Goal: Information Seeking & Learning: Learn about a topic

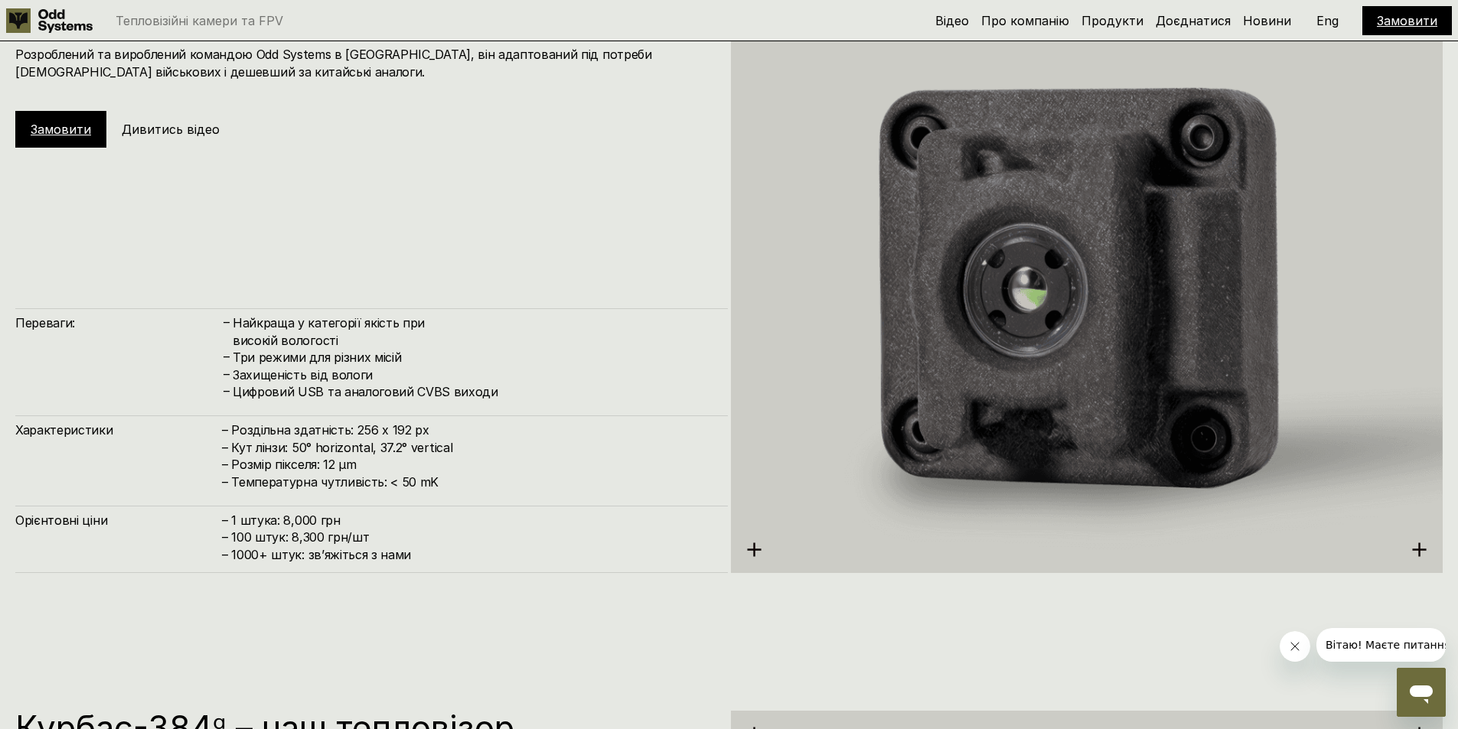
scroll to position [2449, 0]
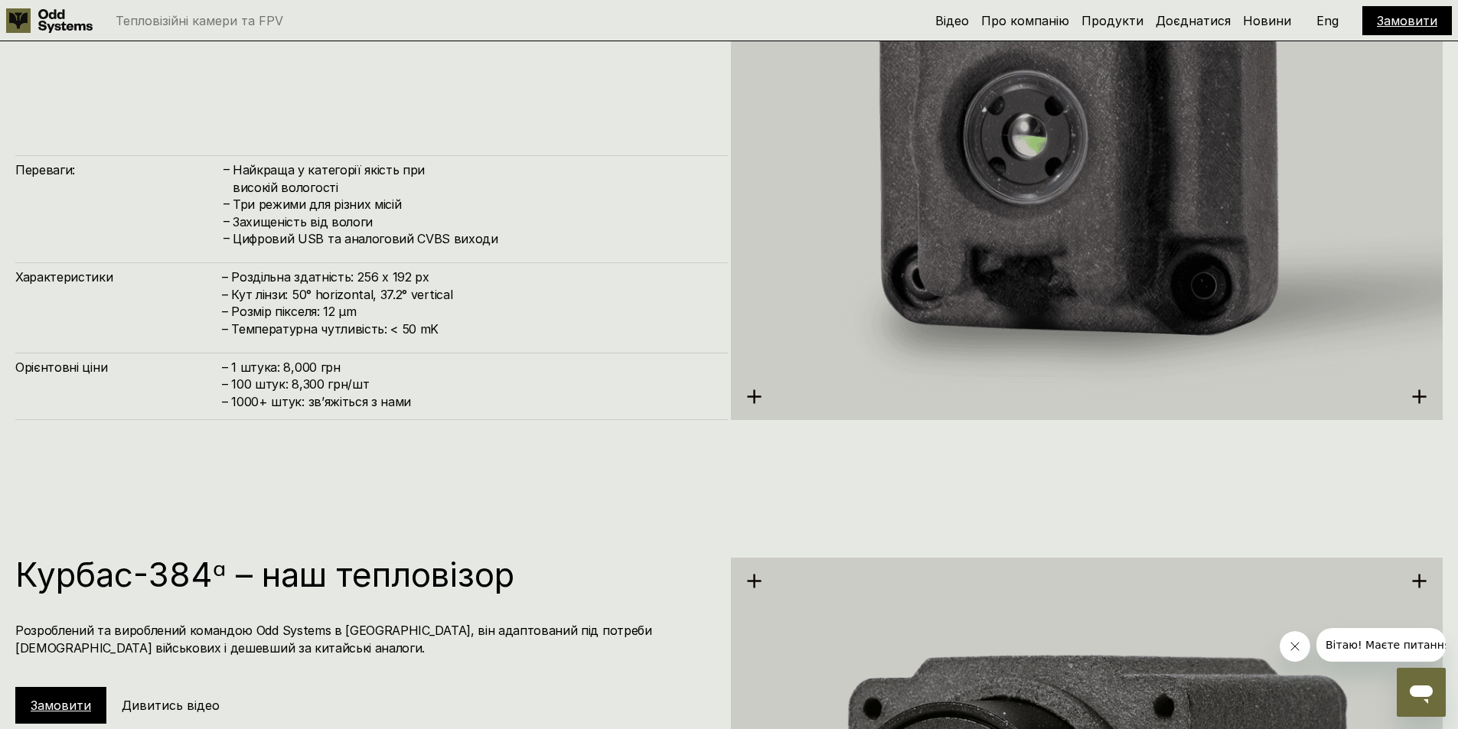
click at [349, 405] on span "– ⁠1000+ штук: звʼяжіться з нами" at bounding box center [316, 401] width 189 height 15
click at [351, 403] on span "– ⁠1000+ штук: звʼяжіться з нами" at bounding box center [316, 401] width 189 height 15
click at [354, 403] on span "– ⁠1000+ штук: звʼяжіться з нами" at bounding box center [316, 401] width 189 height 15
click at [355, 383] on h4 "– 1 штука: 8,000 грн – 100 штук: 8,300 грн/шт – ⁠1000+ штук: звʼяжіться з нами" at bounding box center [467, 384] width 491 height 51
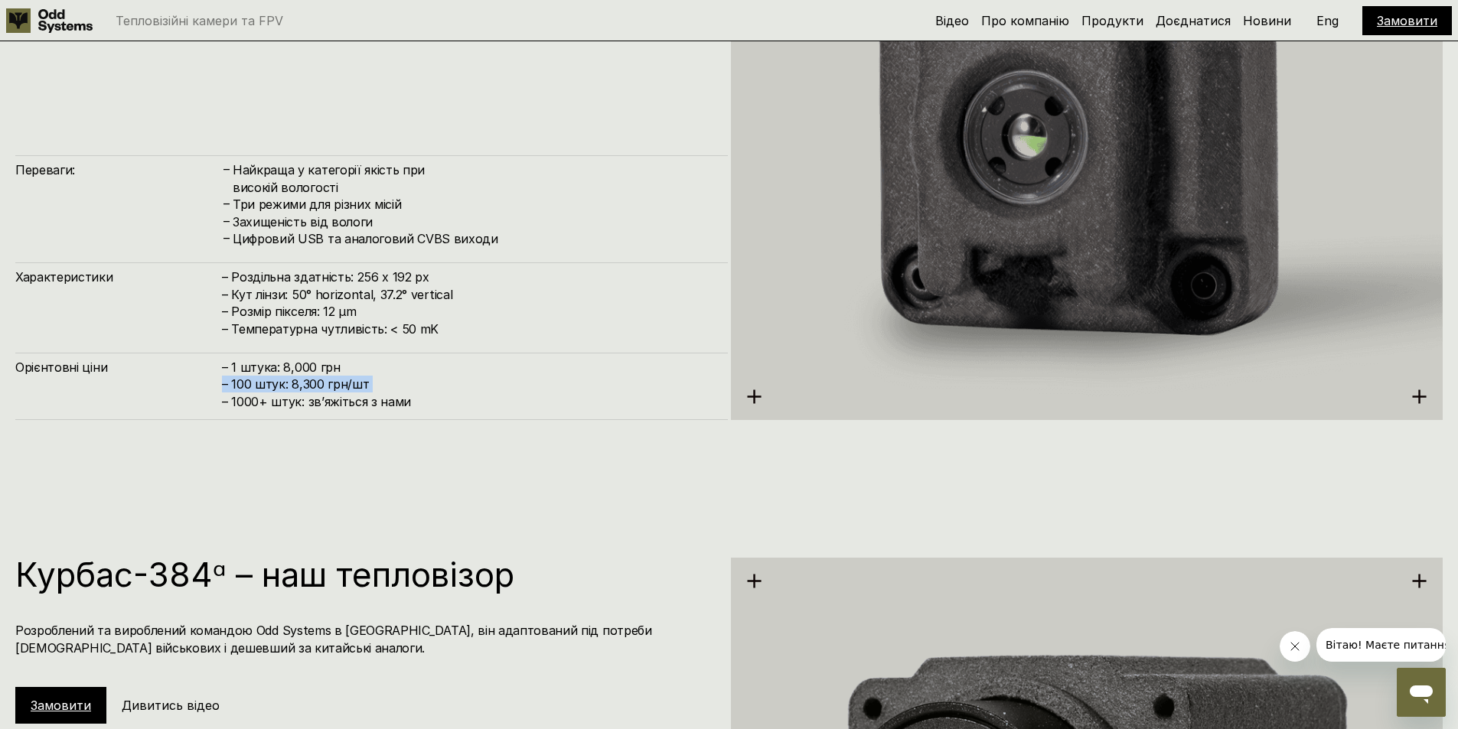
click at [355, 383] on h4 "– 1 штука: 8,000 грн – 100 штук: 8,300 грн/шт – ⁠1000+ штук: звʼяжіться з нами" at bounding box center [467, 384] width 491 height 51
click at [369, 396] on span "– ⁠1000+ штук: звʼяжіться з нами" at bounding box center [316, 401] width 189 height 15
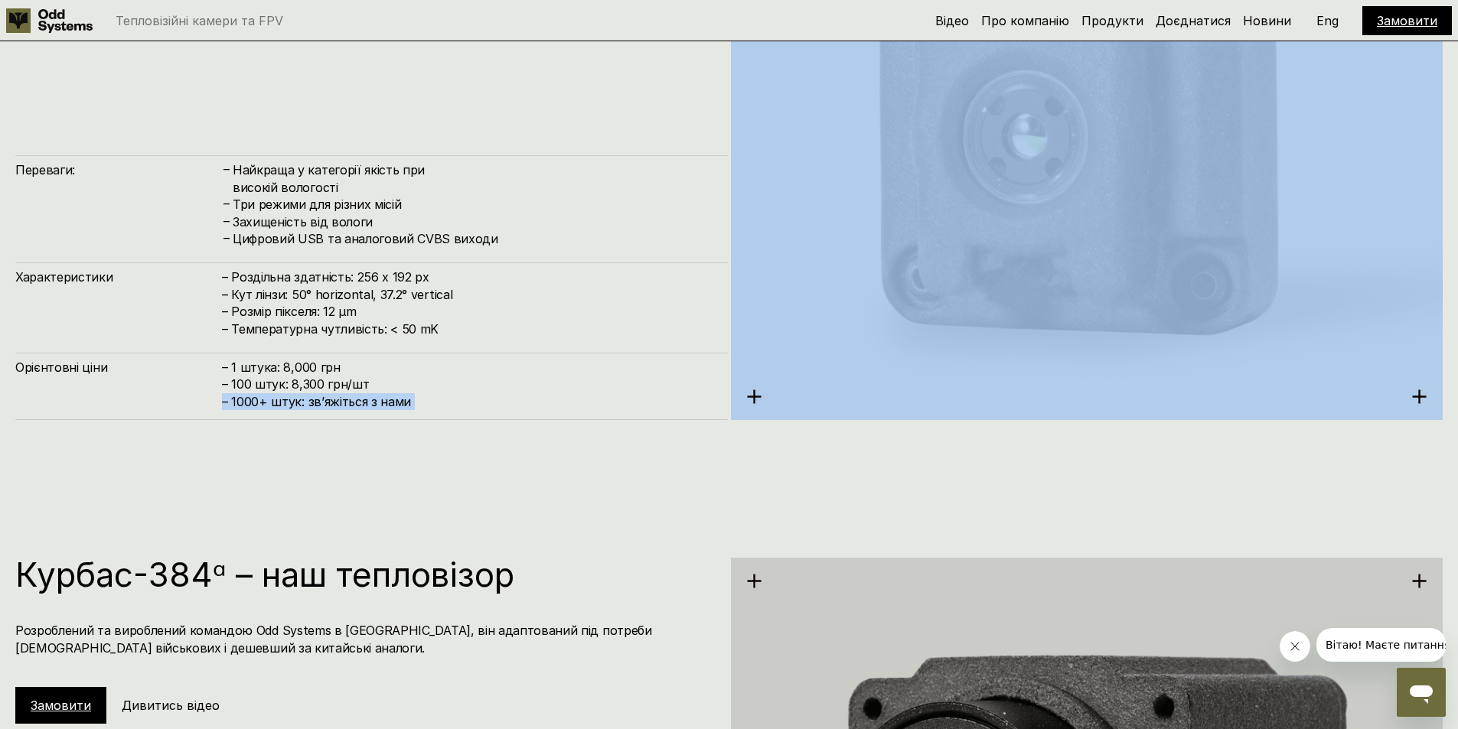
click at [369, 398] on span "– ⁠1000+ штук: звʼяжіться з нами" at bounding box center [316, 401] width 189 height 15
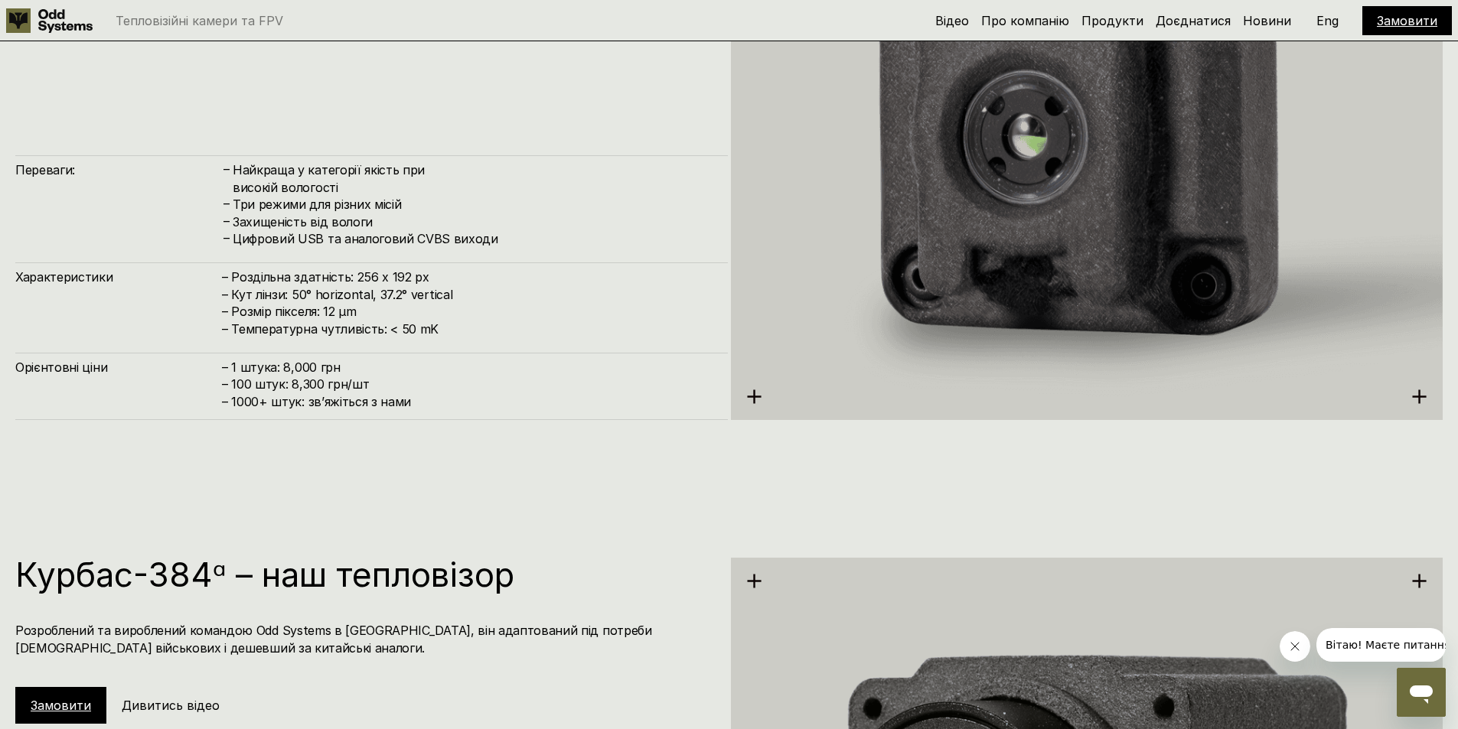
click at [304, 372] on h4 "– 1 штука: 8,000 грн – 100 штук: 8,300 грн/шт – ⁠1000+ штук: звʼяжіться з нами" at bounding box center [467, 384] width 491 height 51
click at [304, 371] on h4 "– 1 штука: 8,000 грн – 100 штук: 8,300 грн/шт – ⁠1000+ штук: звʼяжіться з нами" at bounding box center [467, 384] width 491 height 51
click at [281, 385] on h4 "– 1 штука: 8,000 грн – 100 штук: 8,300 грн/шт – ⁠1000+ штук: звʼяжіться з нами" at bounding box center [467, 384] width 491 height 51
click at [332, 385] on h4 "– 1 штука: 8,000 грн – 100 штук: 8,300 грн/шт – ⁠1000+ штук: звʼяжіться з нами" at bounding box center [467, 384] width 491 height 51
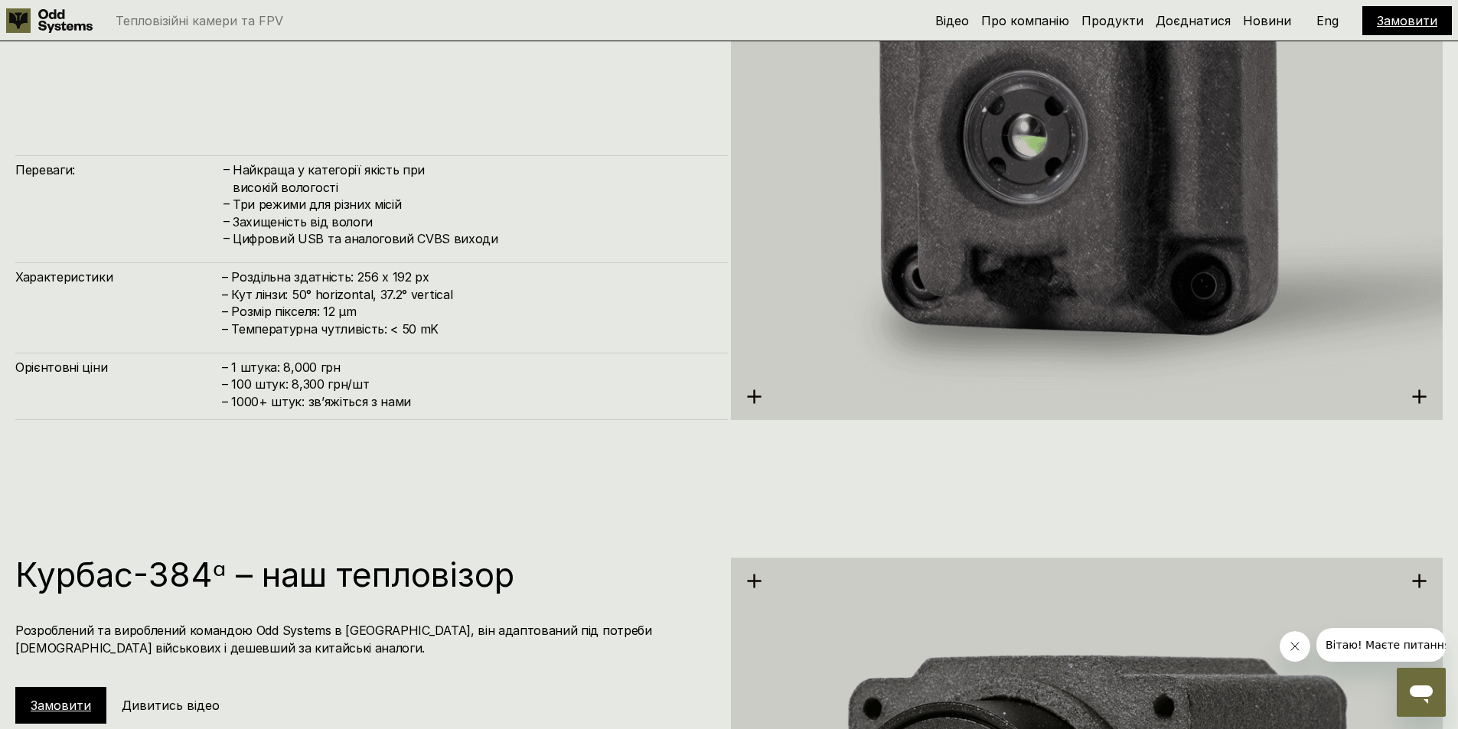
click at [332, 385] on h4 "– 1 штука: 8,000 грн – 100 штук: 8,300 грн/шт – ⁠1000+ штук: звʼяжіться з нами" at bounding box center [467, 384] width 491 height 51
click at [369, 403] on span "– ⁠1000+ штук: звʼяжіться з нами" at bounding box center [316, 401] width 189 height 15
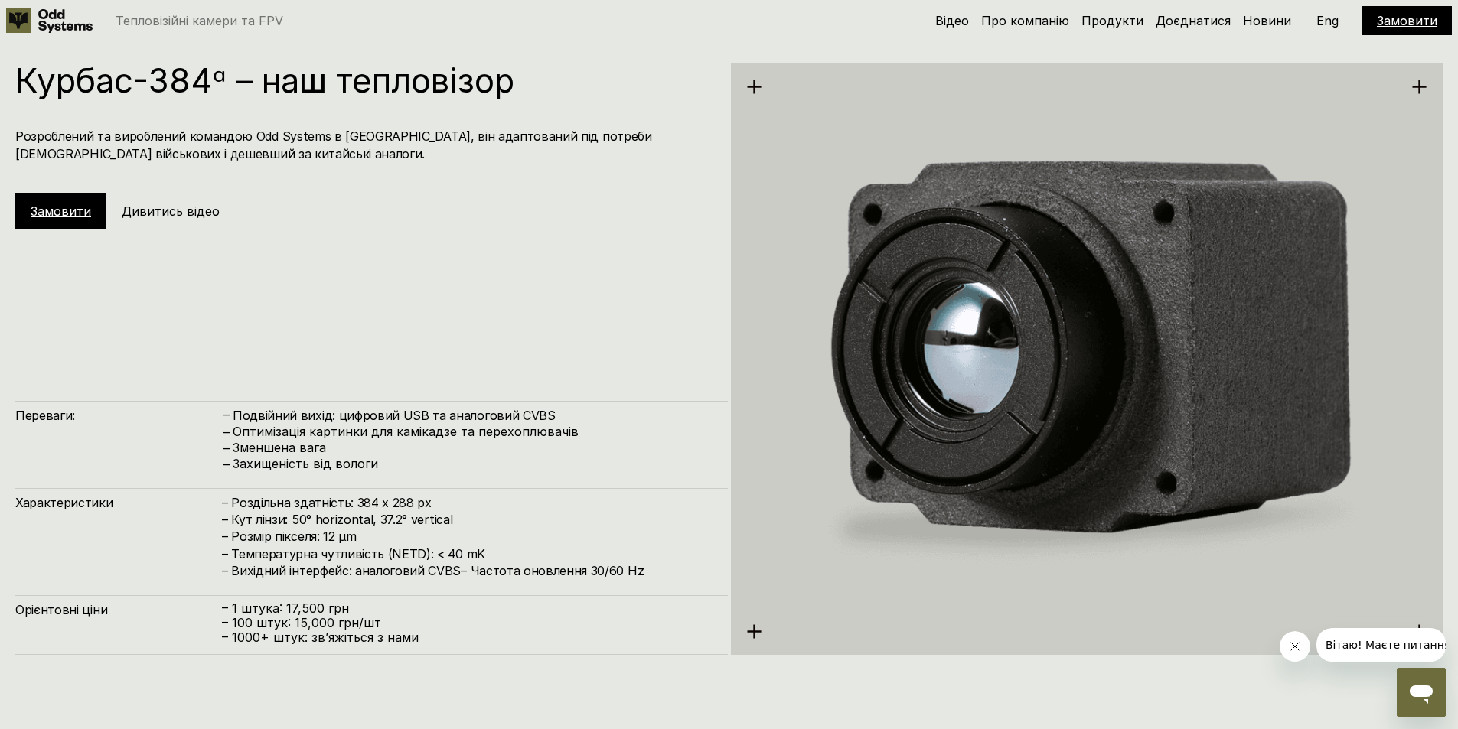
scroll to position [2908, 0]
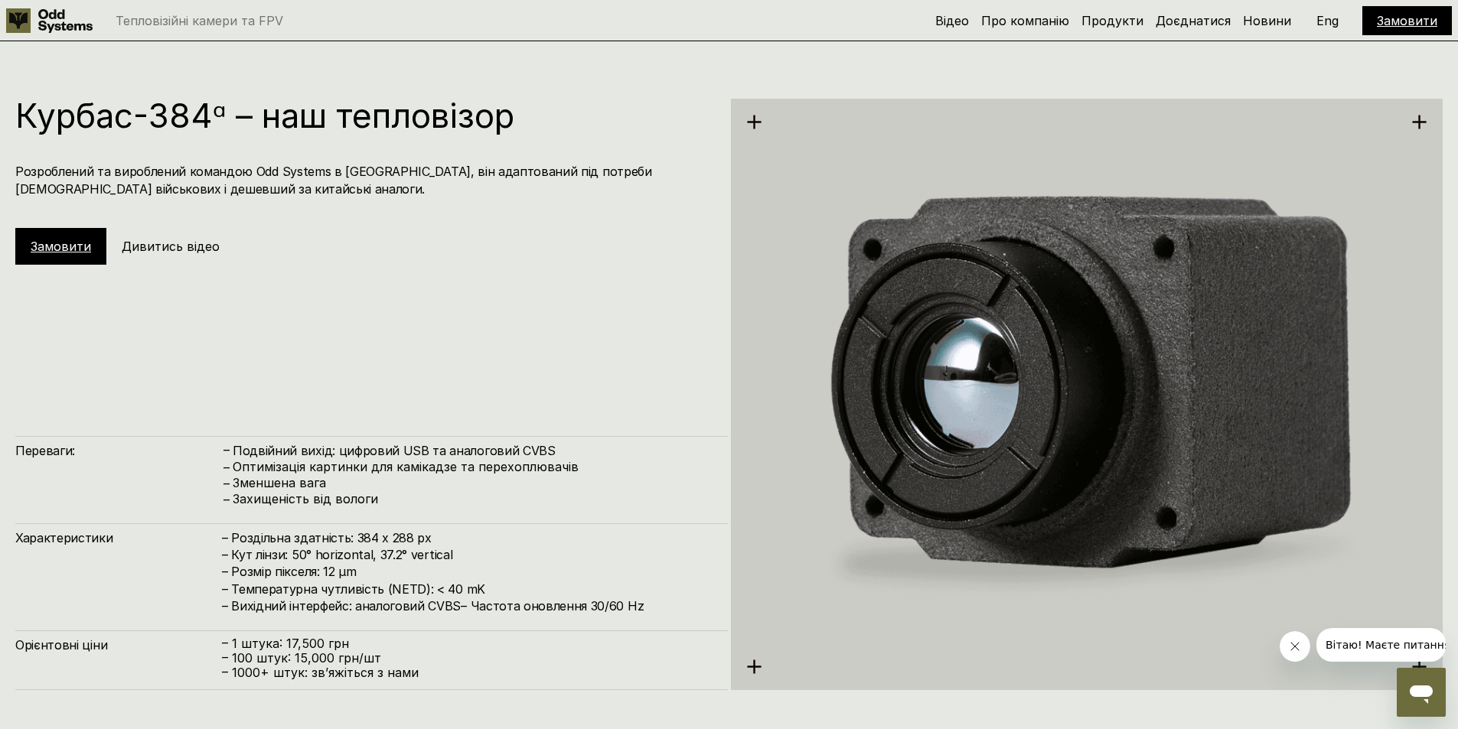
click at [413, 277] on div "Курбас-384ᵅ – наш тепловізор Розроблений та вироблений командою Odd Systems в […" at bounding box center [371, 395] width 713 height 592
click at [152, 241] on h5 "Дивитись відео" at bounding box center [171, 246] width 98 height 17
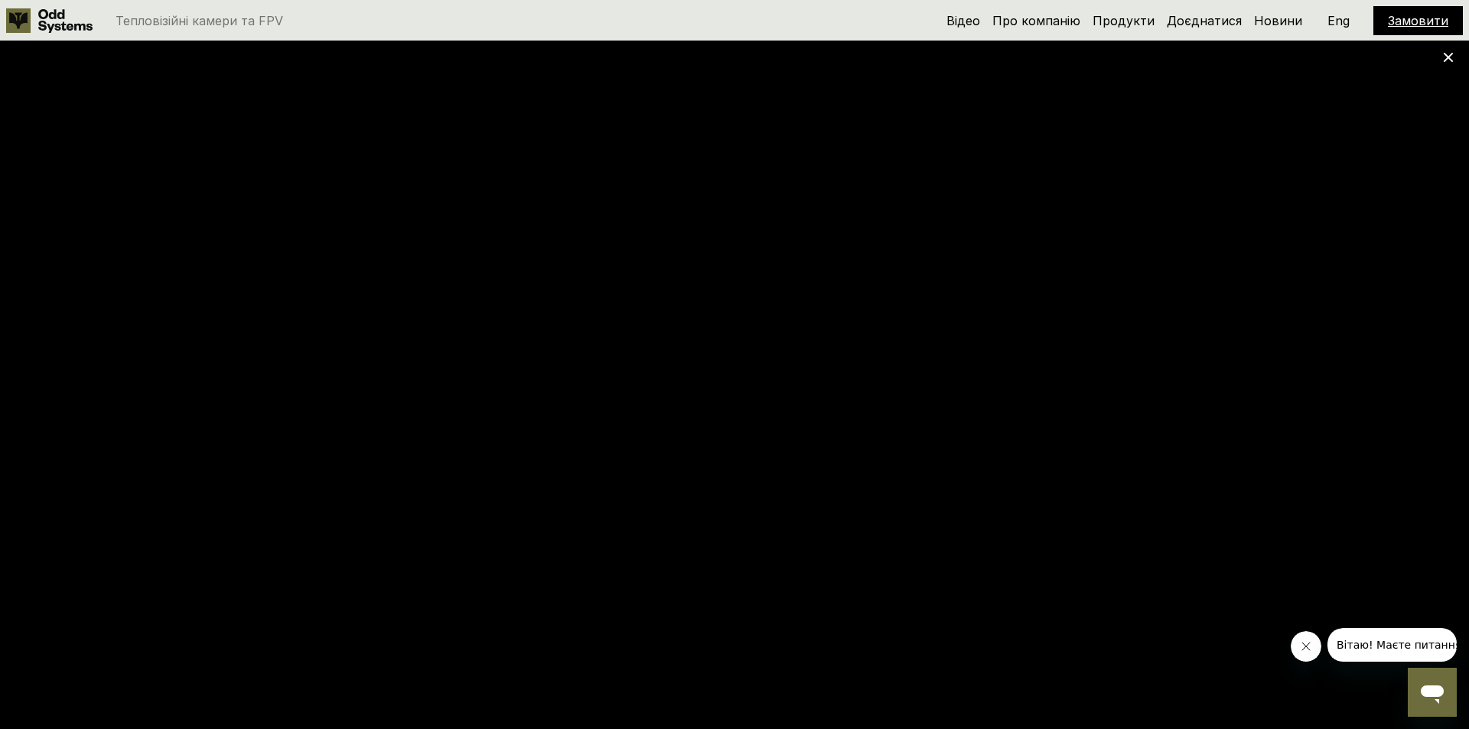
click at [1440, 57] on div at bounding box center [734, 364] width 1469 height 729
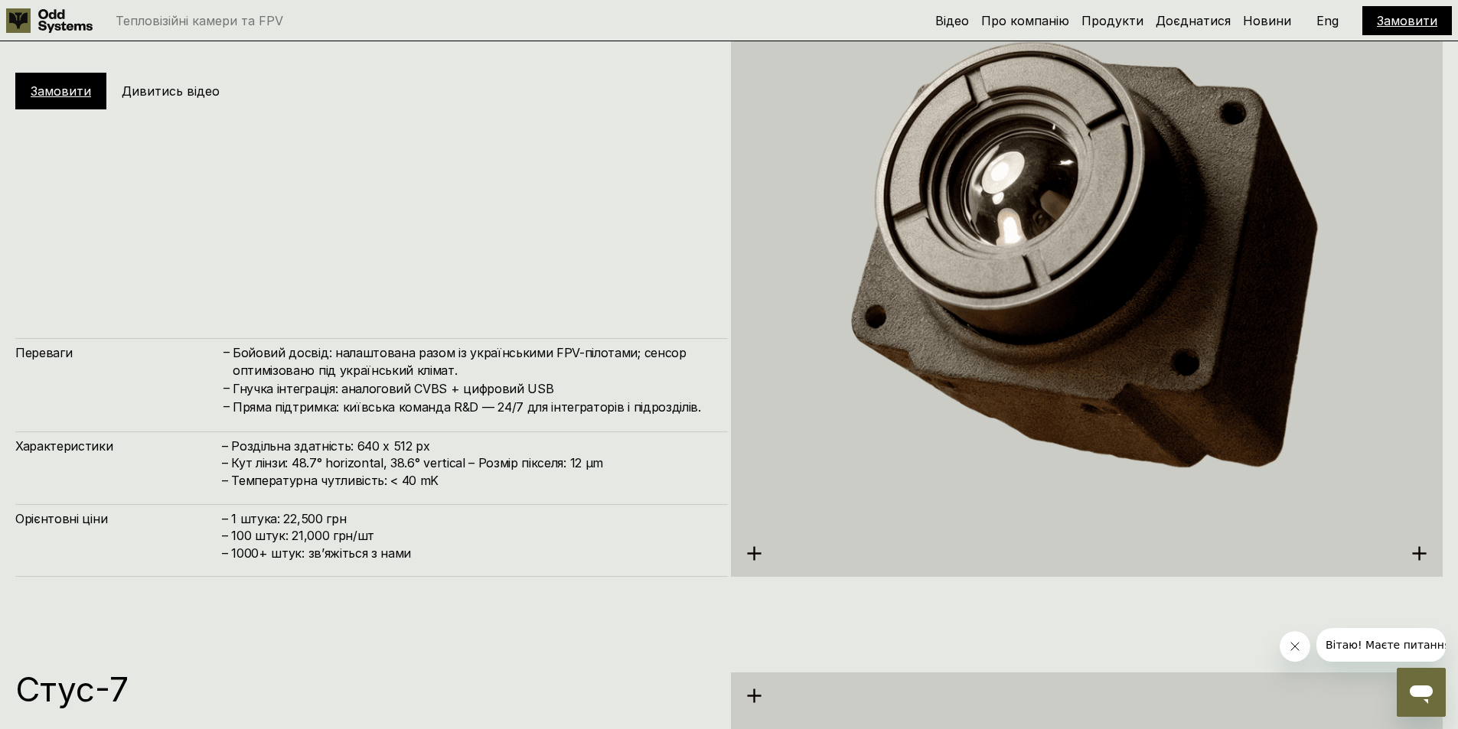
scroll to position [3827, 0]
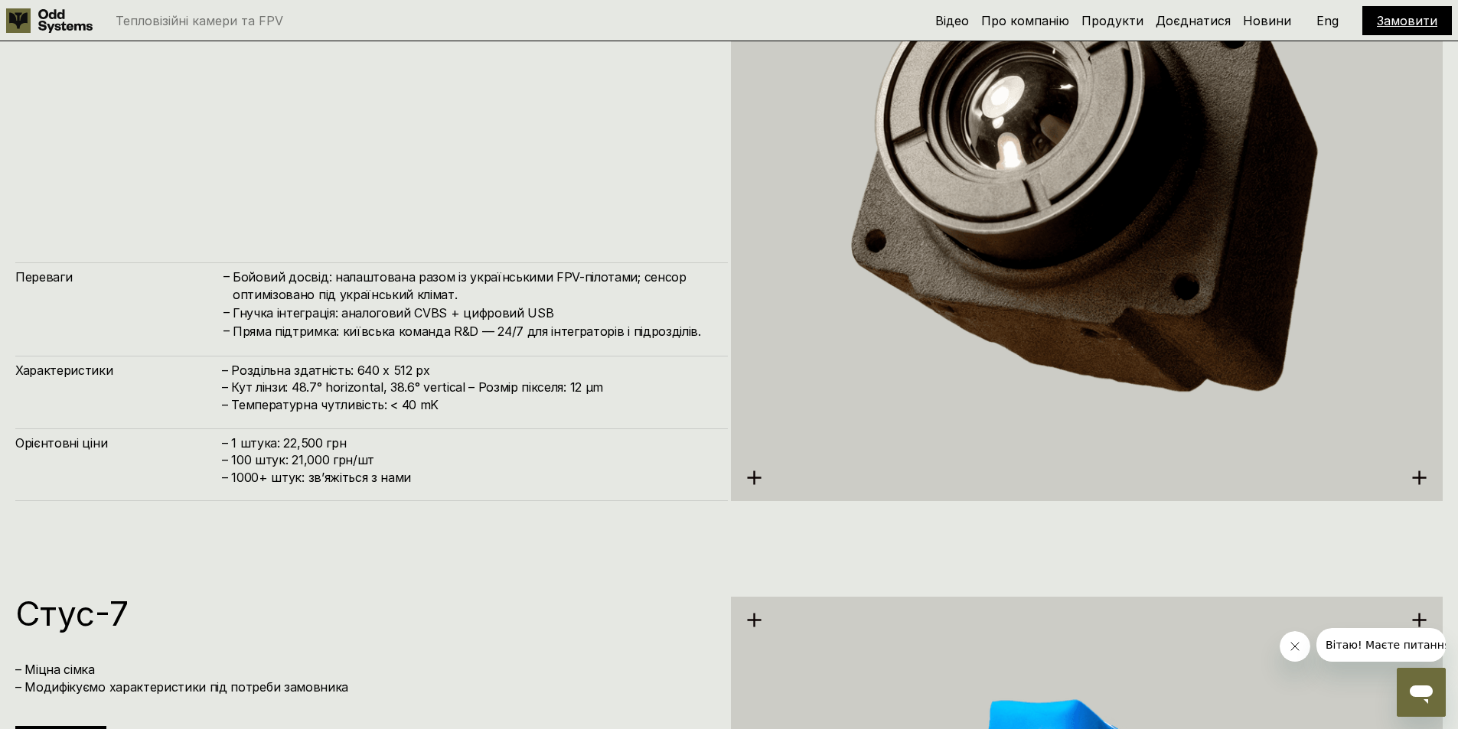
click at [272, 439] on h4 "– 1 штука: 22,500 грн – 100 штук: 21,000 грн/шт – ⁠1000+ штук: звʼяжіться з нами" at bounding box center [467, 460] width 491 height 51
click at [317, 445] on h4 "– 1 штука: 22,500 грн – 100 штук: 21,000 грн/шт – ⁠1000+ штук: звʼяжіться з нами" at bounding box center [467, 460] width 491 height 51
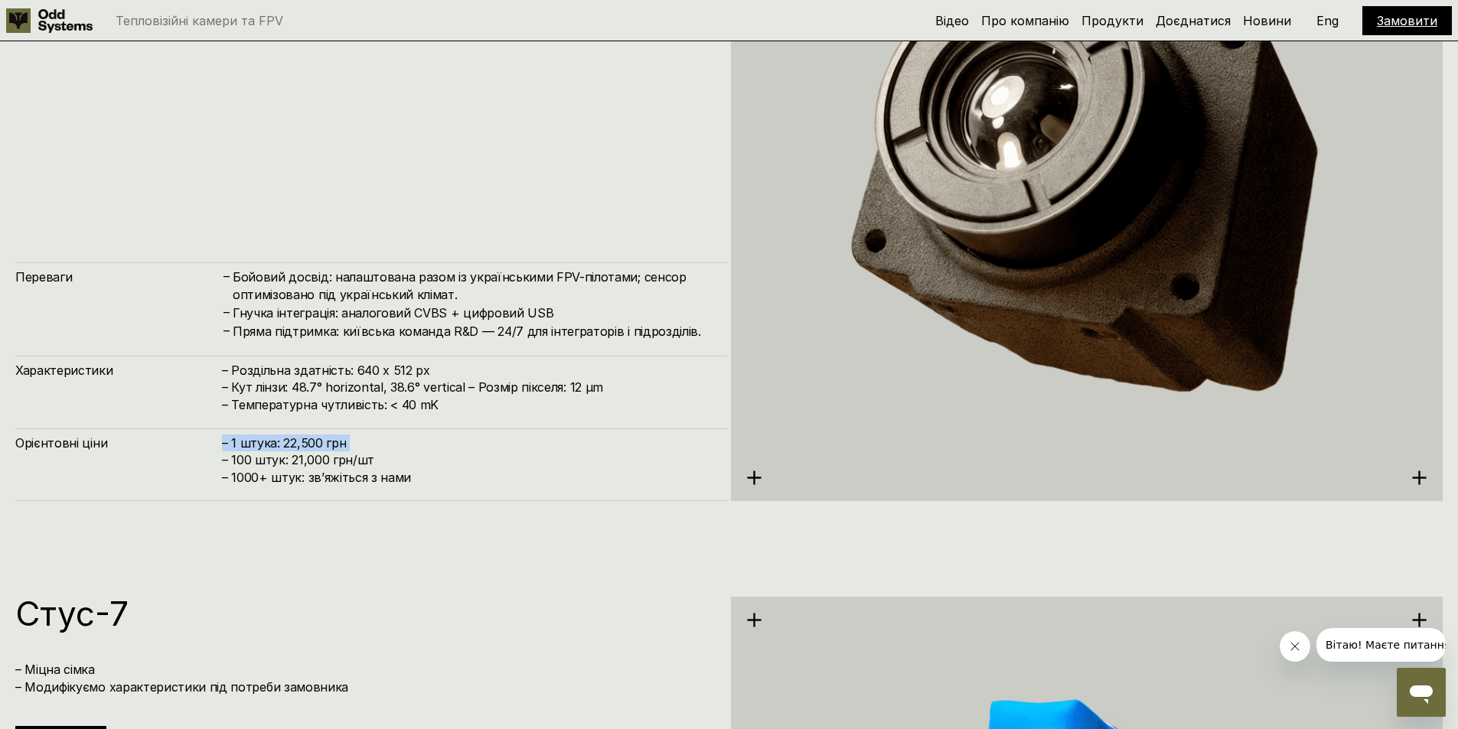
click at [269, 438] on h4 "– 1 штука: 22,500 грн – 100 штук: 21,000 грн/шт – ⁠1000+ штук: звʼяжіться з нами" at bounding box center [467, 460] width 491 height 51
click at [266, 453] on h4 "– 1 штука: 22,500 грн – 100 штук: 21,000 грн/шт – ⁠1000+ штук: звʼяжіться з нами" at bounding box center [467, 460] width 491 height 51
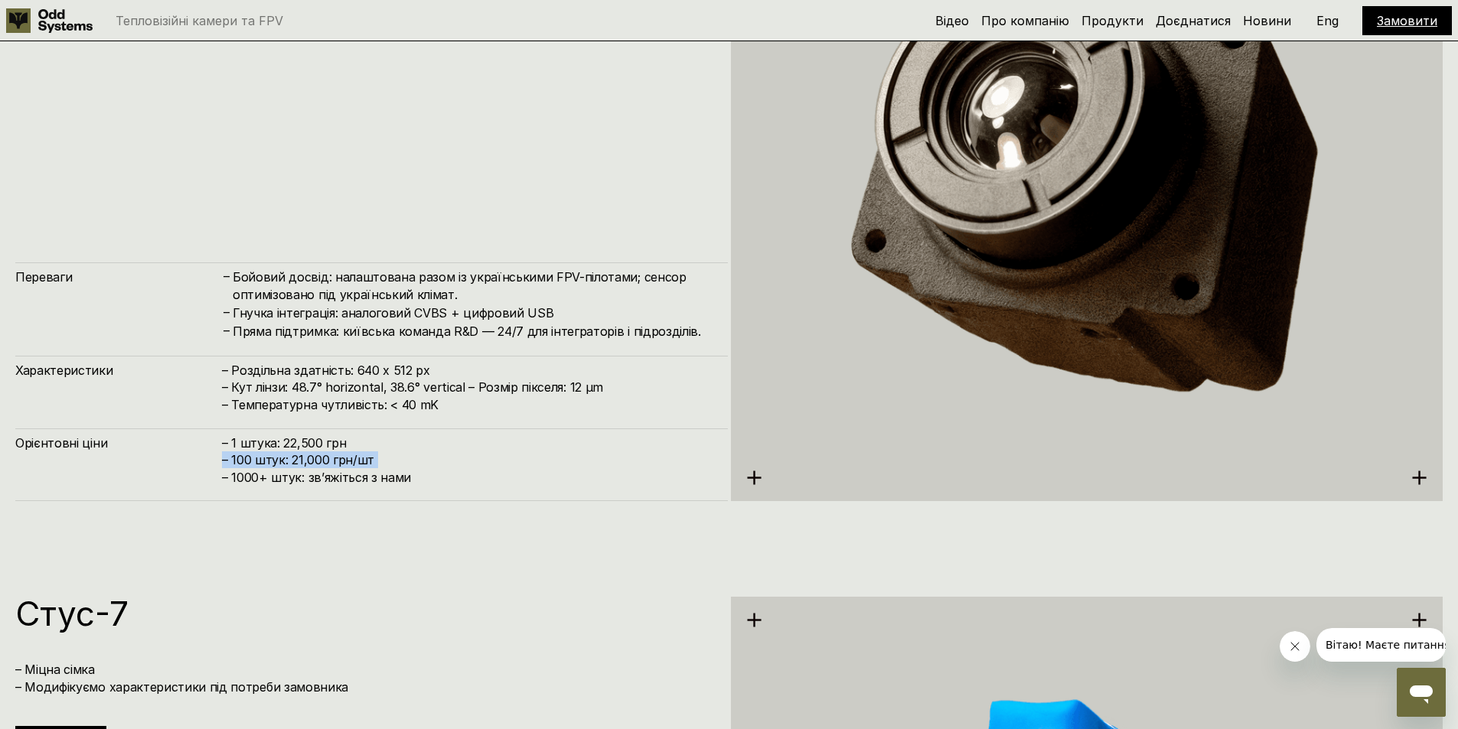
click at [266, 453] on h4 "– 1 штука: 22,500 грн – 100 штук: 21,000 грн/шт – ⁠1000+ штук: звʼяжіться з нами" at bounding box center [467, 460] width 491 height 51
click at [246, 475] on span "– ⁠1000+ штук: звʼяжіться з нами" at bounding box center [316, 477] width 189 height 15
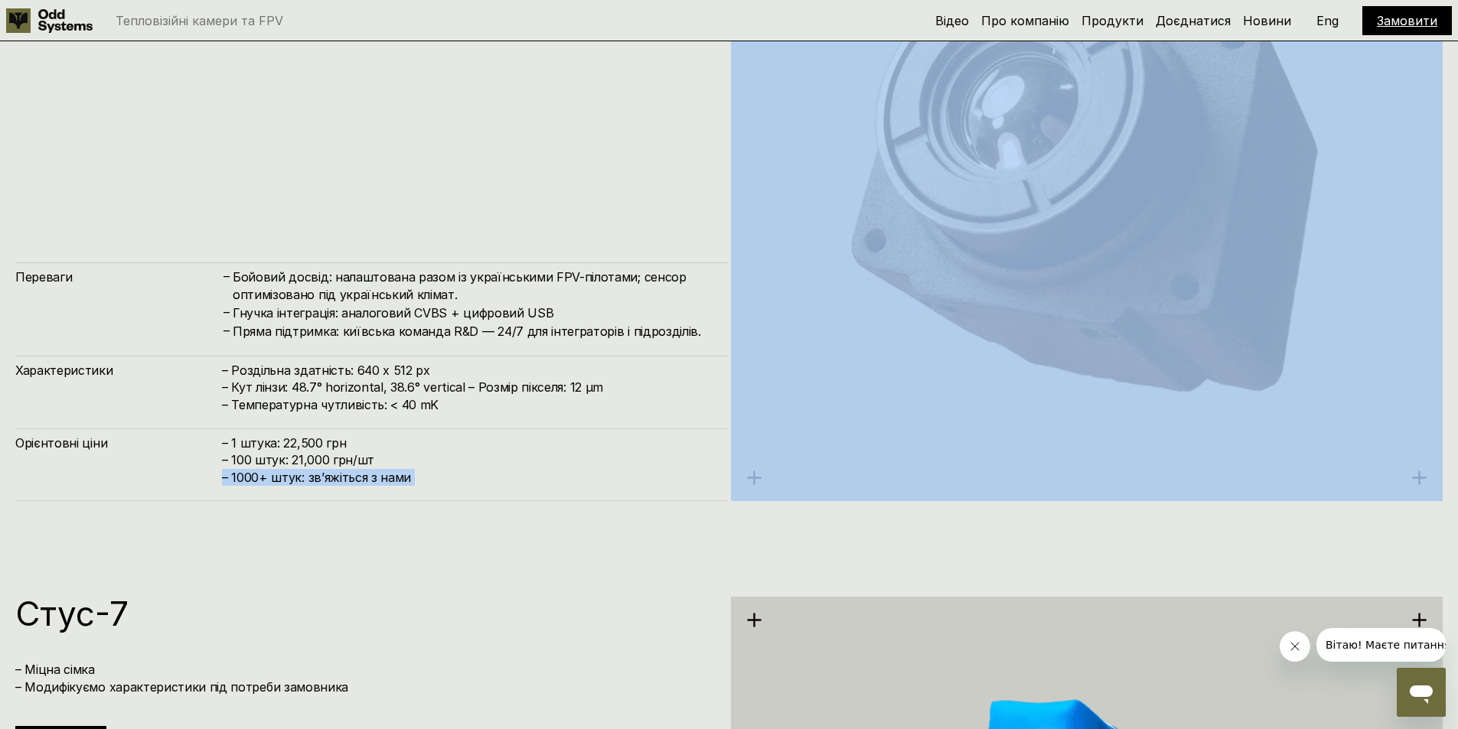
click at [246, 475] on span "– ⁠1000+ штук: звʼяжіться з нами" at bounding box center [316, 477] width 189 height 15
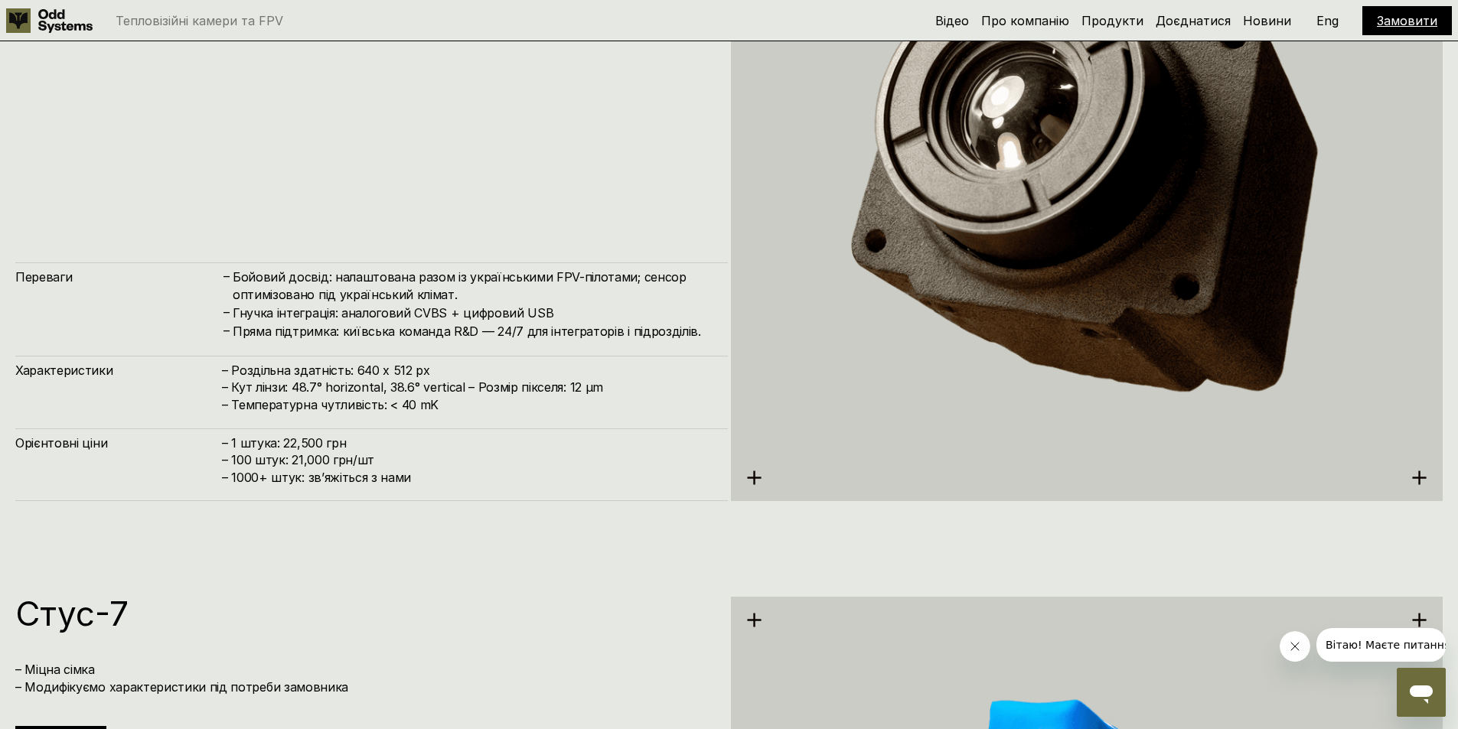
click at [244, 461] on h4 "– 1 штука: 22,500 грн – 100 штук: 21,000 грн/шт – ⁠1000+ штук: звʼяжіться з нами" at bounding box center [467, 460] width 491 height 51
click at [247, 447] on h4 "– 1 штука: 22,500 грн – 100 штук: 21,000 грн/шт – ⁠1000+ штук: звʼяжіться з нами" at bounding box center [467, 460] width 491 height 51
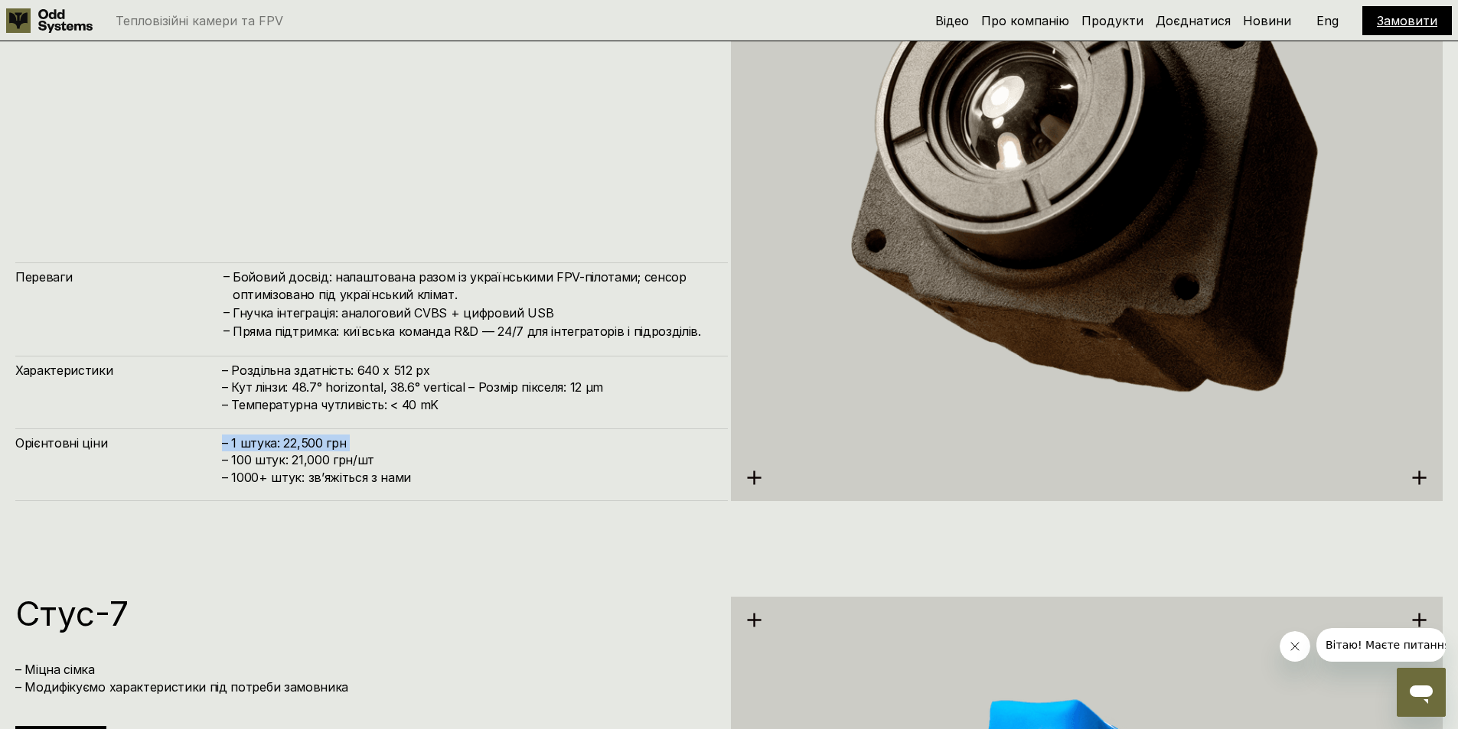
click at [247, 447] on h4 "– 1 штука: 22,500 грн – 100 штук: 21,000 грн/шт – ⁠1000+ штук: звʼяжіться з нами" at bounding box center [467, 460] width 491 height 51
click at [220, 405] on div "Характеристики – Роздільна здатність: 640 x 512 px – Кут лінзи: 48.7° horizonta…" at bounding box center [371, 384] width 713 height 57
click at [233, 402] on h4 "– Роздільна здатність: 640 x 512 px – Кут лінзи: 48.7° horizontal, 38.6° vertic…" at bounding box center [467, 387] width 491 height 51
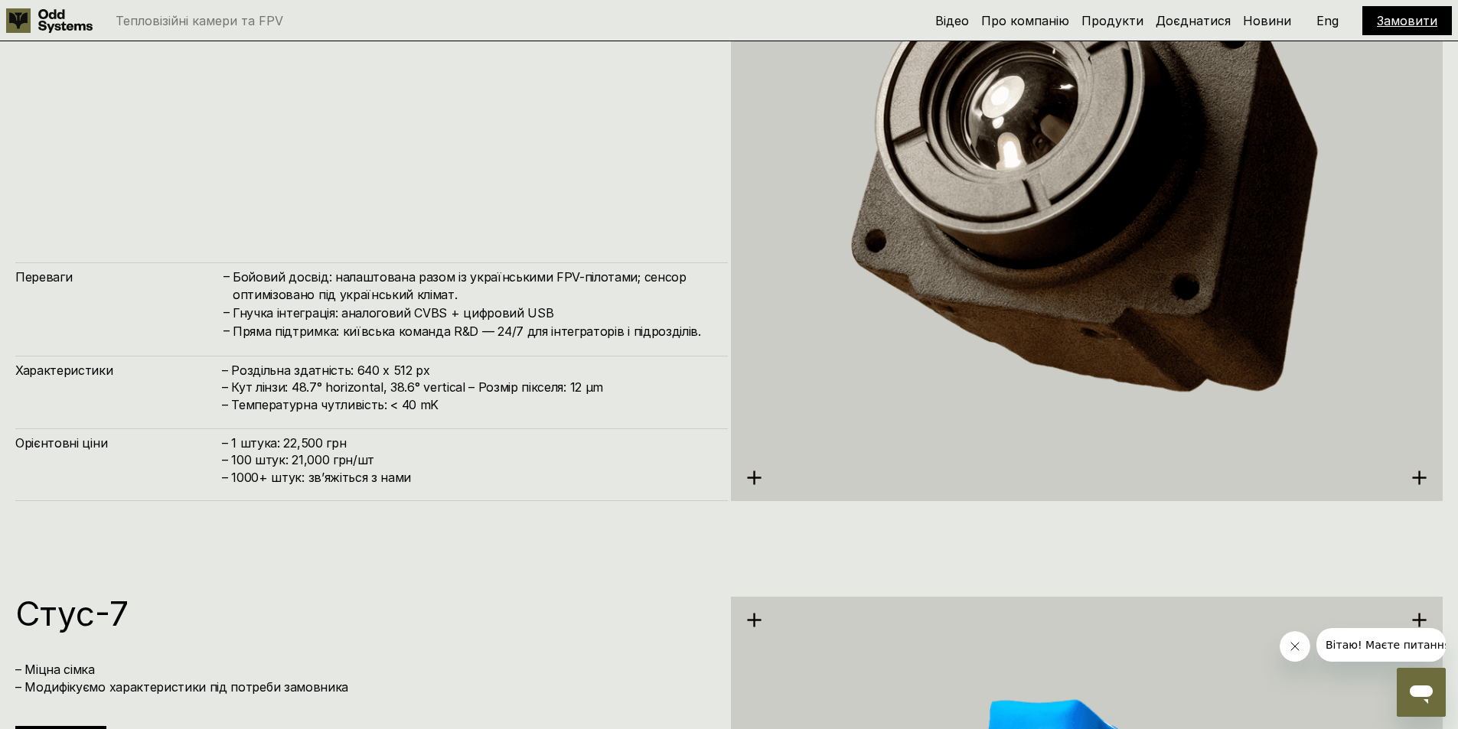
click at [236, 390] on h4 "– Роздільна здатність: 640 x 512 px – Кут лінзи: 48.7° horizontal, 38.6° vertic…" at bounding box center [467, 387] width 491 height 51
click at [234, 366] on h4 "– Роздільна здатність: 640 x 512 px – Кут лінзи: 48.7° horizontal, 38.6° vertic…" at bounding box center [467, 387] width 491 height 51
click at [233, 371] on h4 "– Роздільна здатність: 640 x 512 px – Кут лінзи: 48.7° horizontal, 38.6° vertic…" at bounding box center [467, 387] width 491 height 51
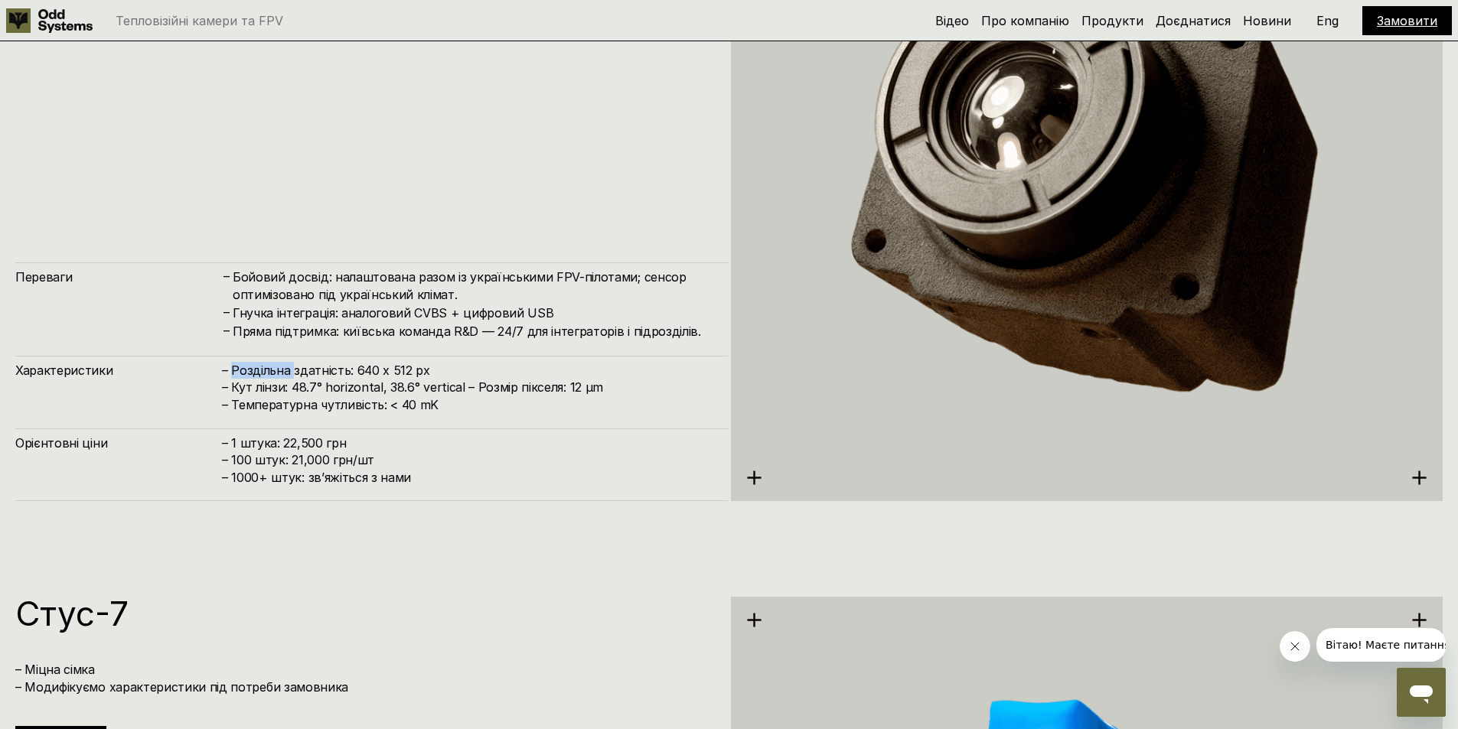
click at [233, 371] on h4 "– Роздільна здатність: 640 x 512 px – Кут лінзи: 48.7° horizontal, 38.6° vertic…" at bounding box center [467, 387] width 491 height 51
click at [576, 335] on h4 "Пряма підтримка: київська команда R&D — 24/7 для інтеграторів і підрозділів." at bounding box center [473, 331] width 480 height 17
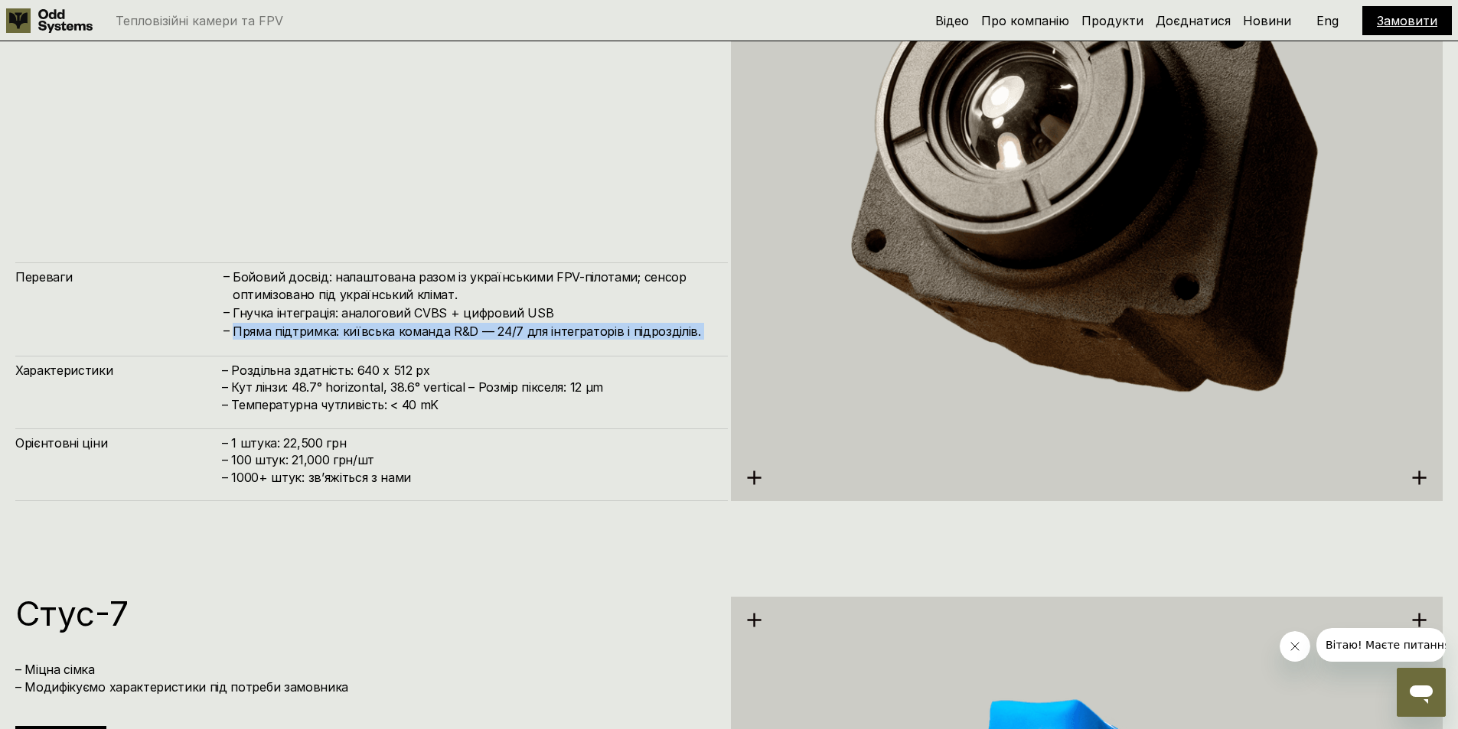
click at [576, 335] on h4 "Пряма підтримка: київська команда R&D — 24/7 для інтеграторів і підрозділів." at bounding box center [473, 331] width 480 height 17
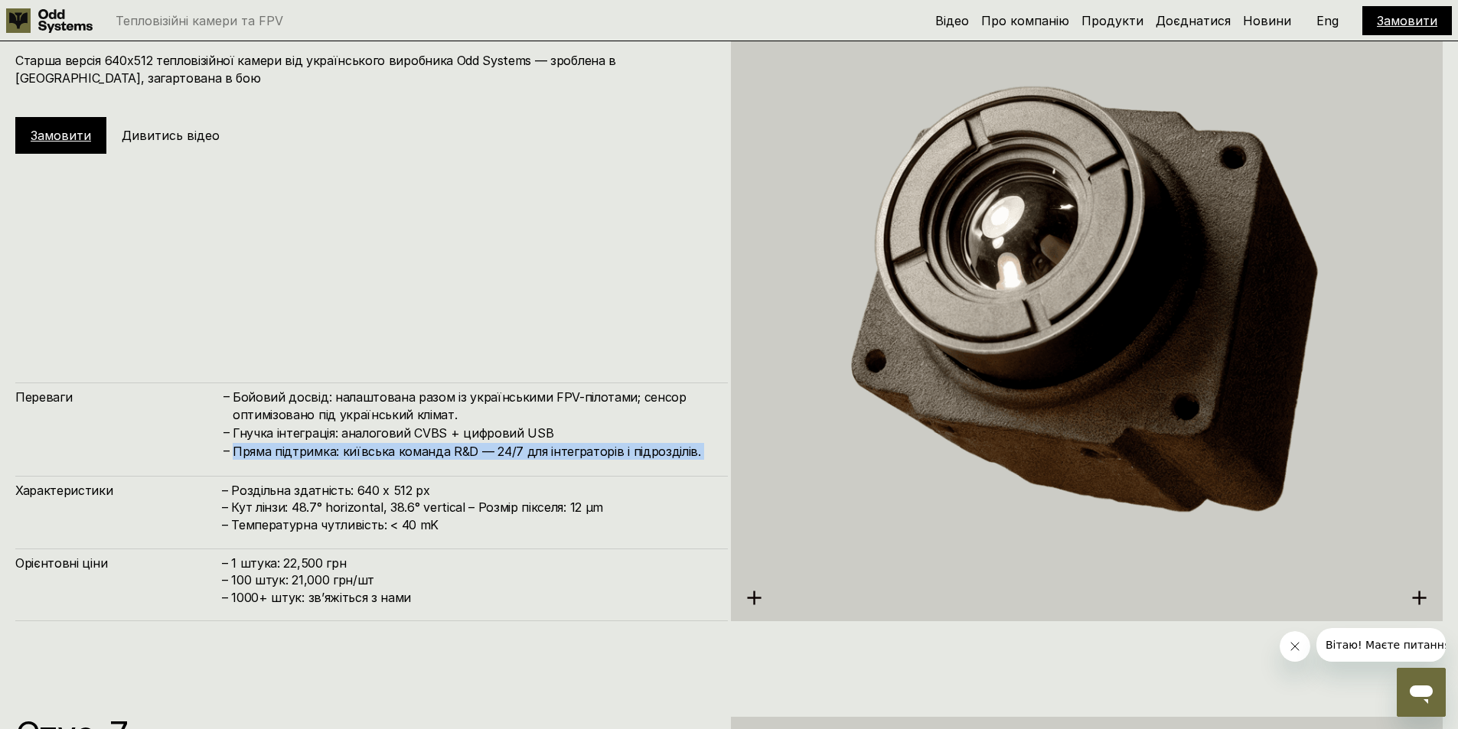
scroll to position [3674, 0]
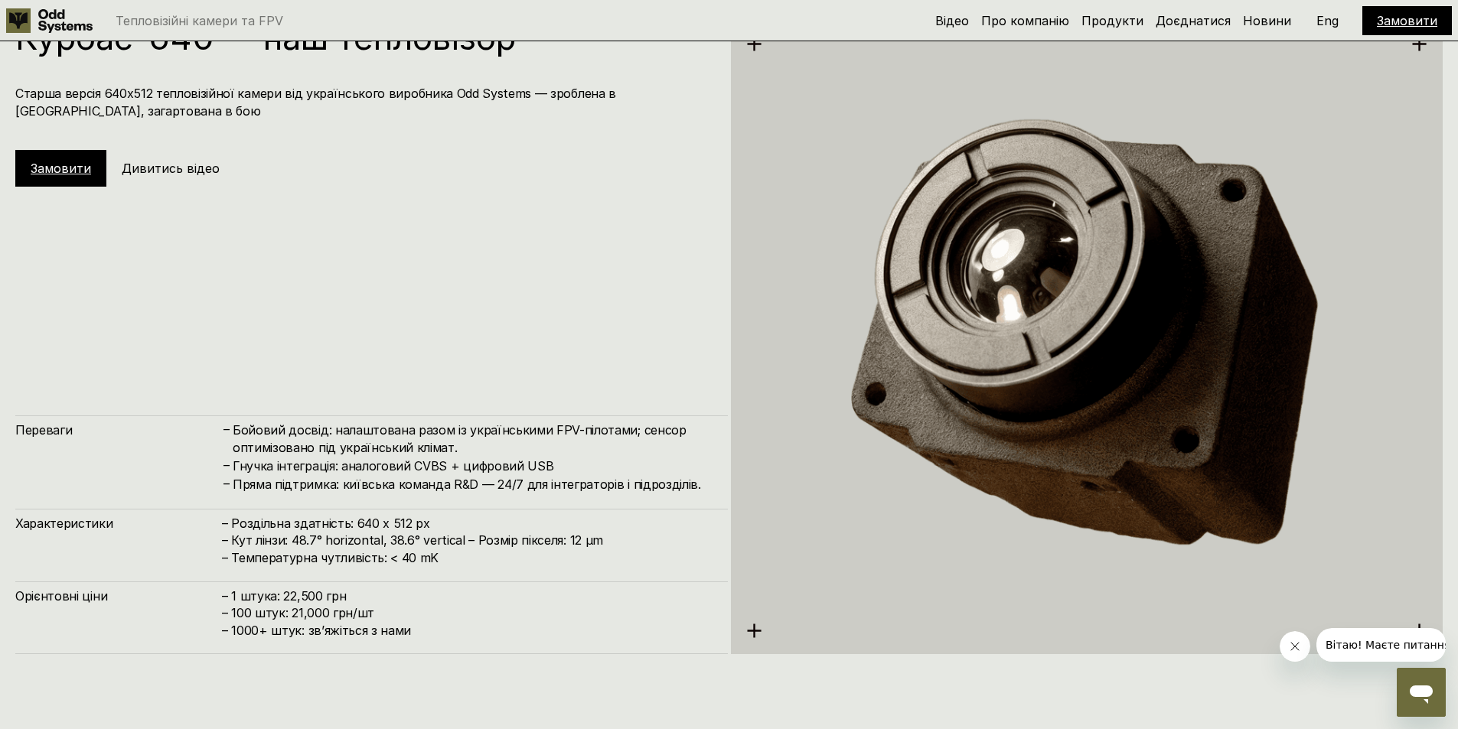
click at [483, 467] on h4 "Гнучка інтеграція: аналоговий CVBS + цифровий USB" at bounding box center [473, 466] width 480 height 17
click at [321, 621] on h4 "– 1 штука: 22,500 грн – 100 штук: 21,000 грн/шт – ⁠1000+ штук: звʼяжіться з нами" at bounding box center [467, 613] width 491 height 51
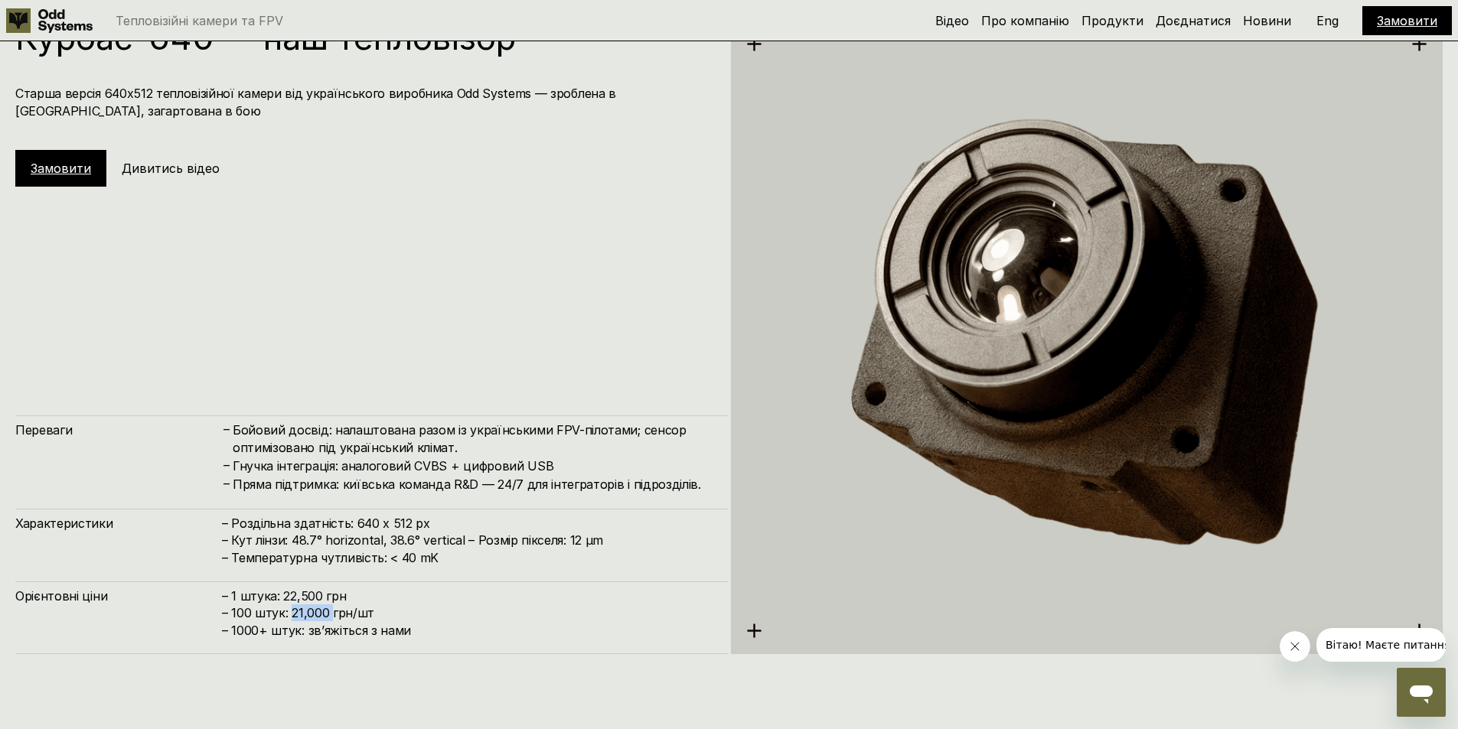
click at [317, 604] on h4 "– 1 штука: 22,500 грн – 100 штук: 21,000 грн/шт – ⁠1000+ штук: звʼяжіться з нами" at bounding box center [467, 613] width 491 height 51
